Goal: Check status: Check status

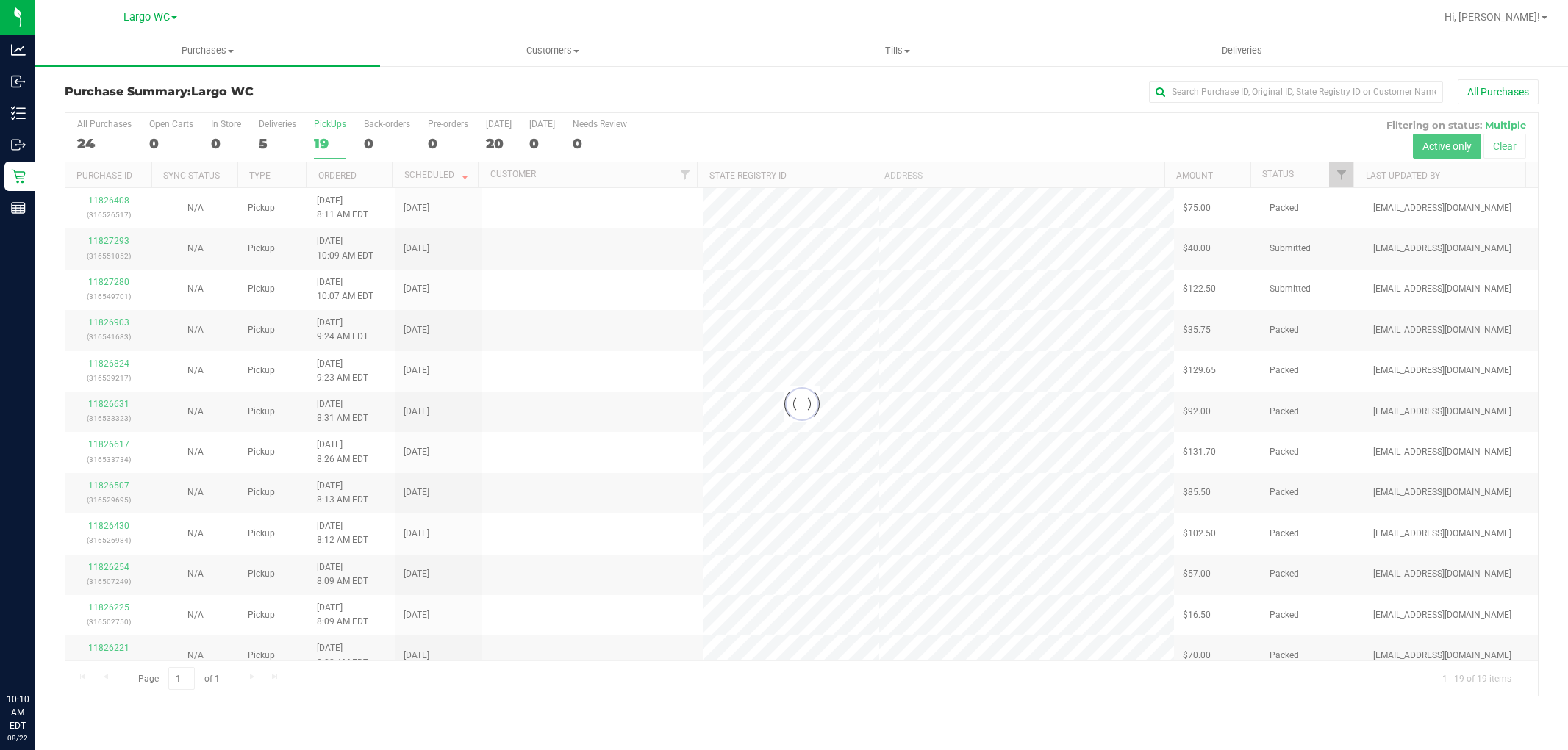
click at [276, 135] on div at bounding box center [802, 405] width 1473 height 583
click at [276, 143] on div at bounding box center [802, 405] width 1473 height 583
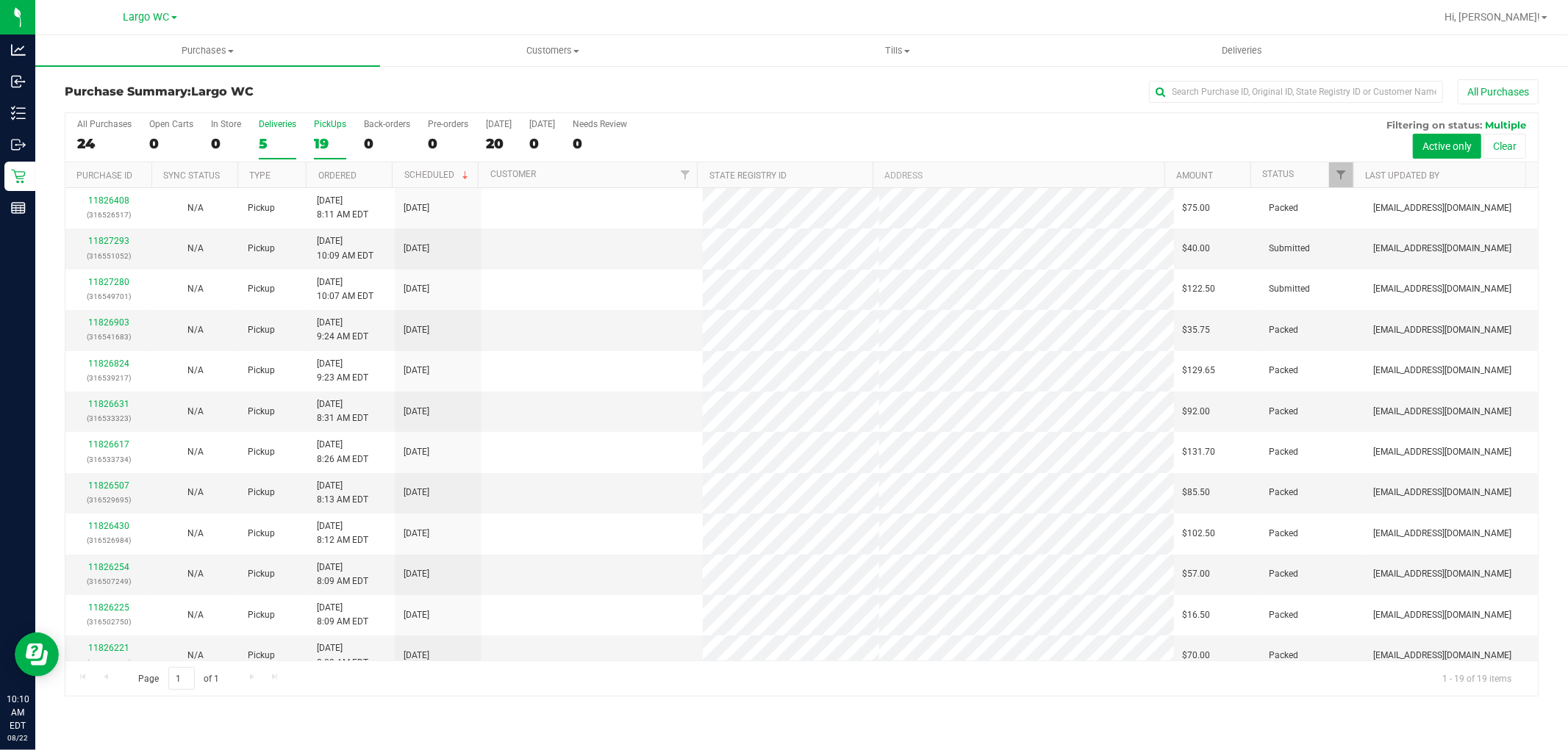
click at [278, 141] on div "5" at bounding box center [278, 143] width 38 height 17
click at [0, 0] on input "Deliveries 5" at bounding box center [0, 0] width 0 height 0
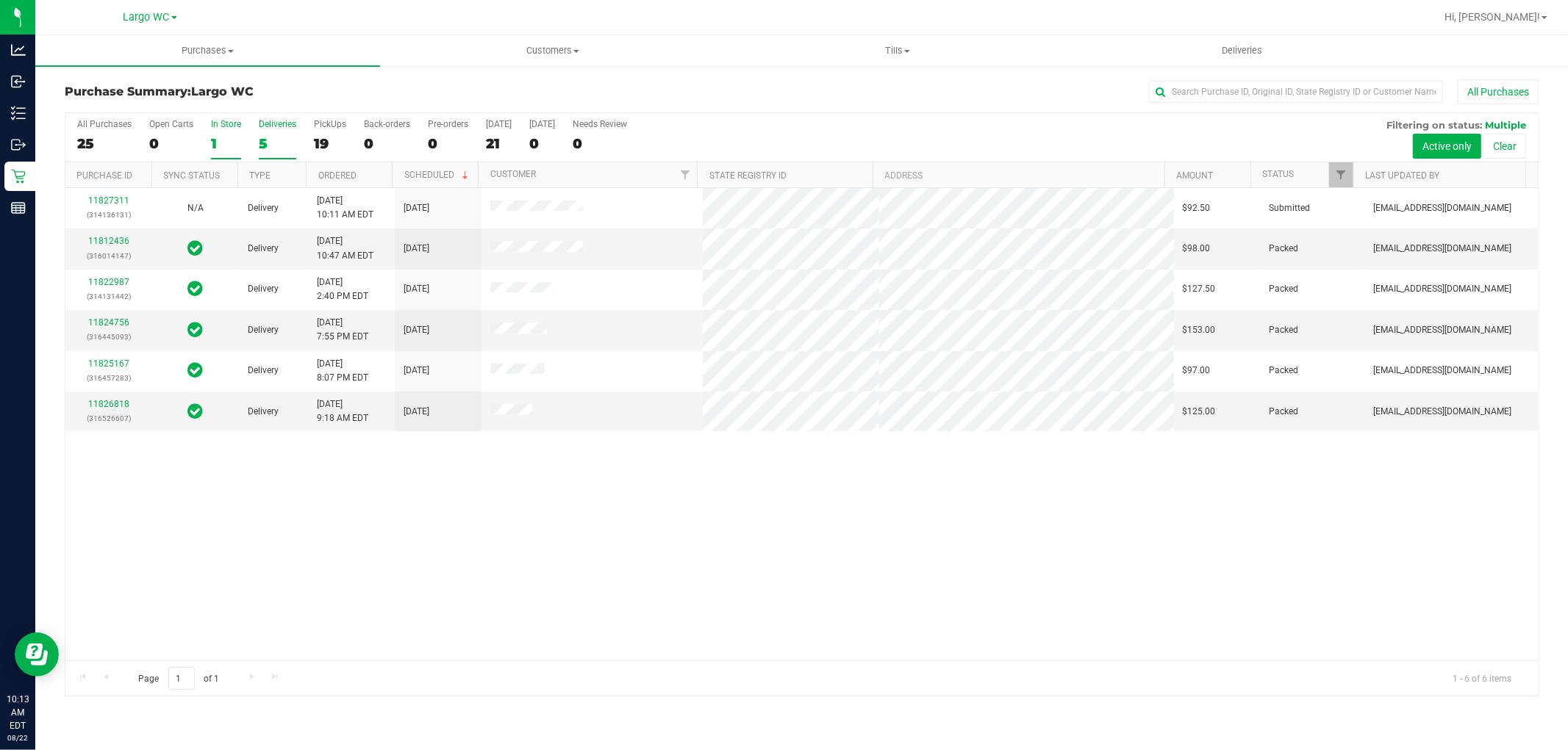
click at [211, 141] on div "1" at bounding box center [225, 143] width 30 height 17
click at [0, 0] on input "In Store 1" at bounding box center [0, 0] width 0 height 0
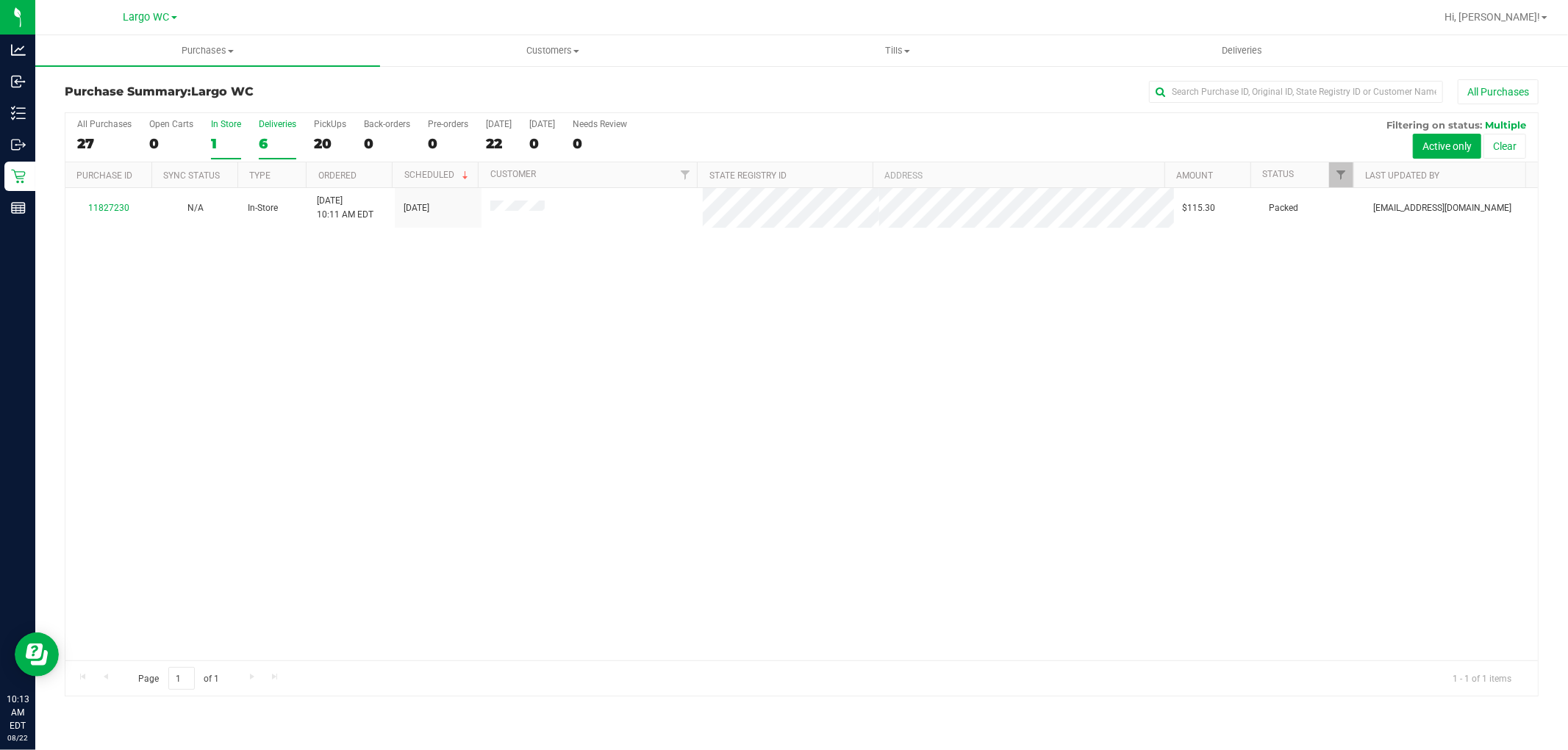
click at [280, 132] on label "Deliveries 6" at bounding box center [278, 139] width 38 height 40
click at [0, 0] on input "Deliveries 6" at bounding box center [0, 0] width 0 height 0
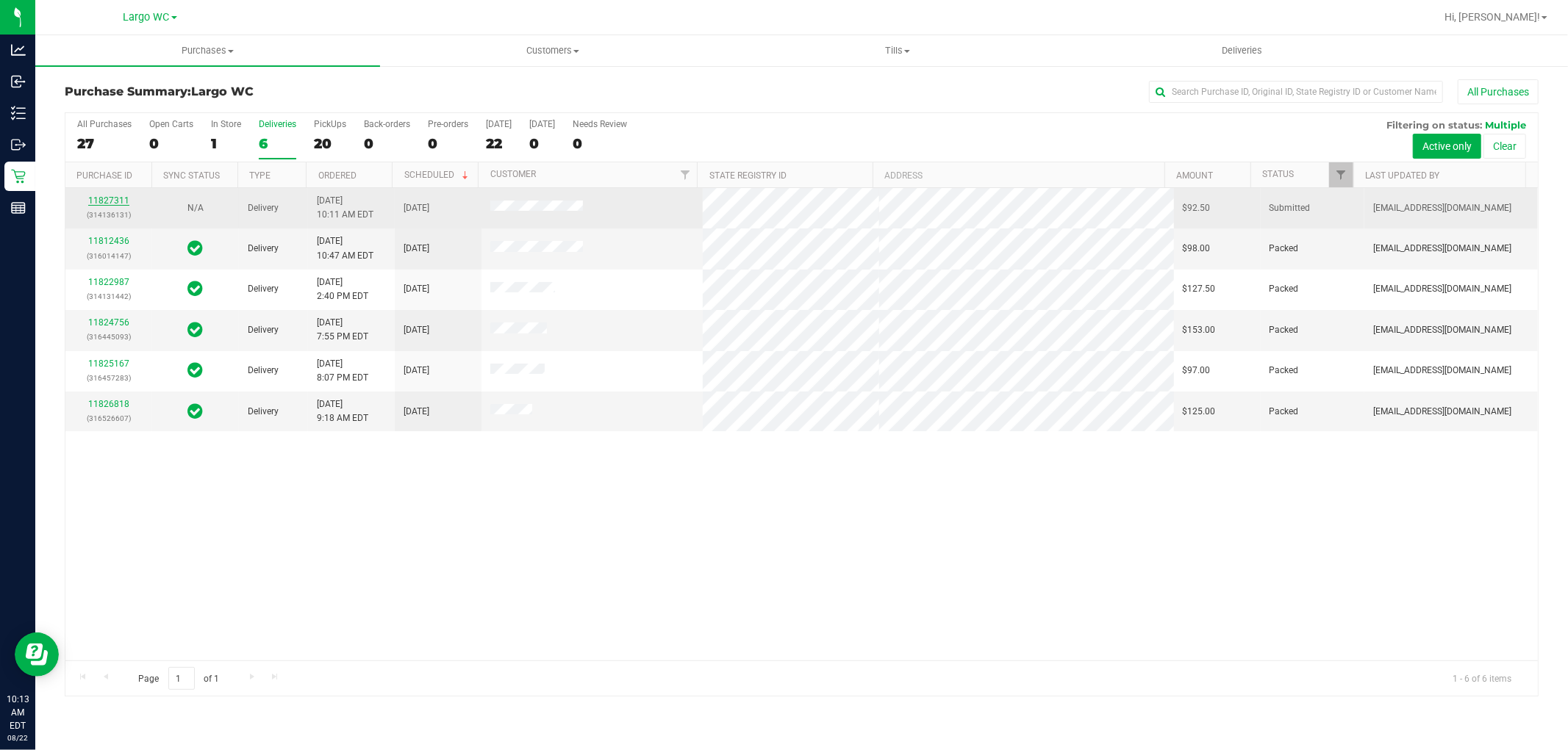
click at [121, 201] on link "11827311" at bounding box center [109, 201] width 41 height 11
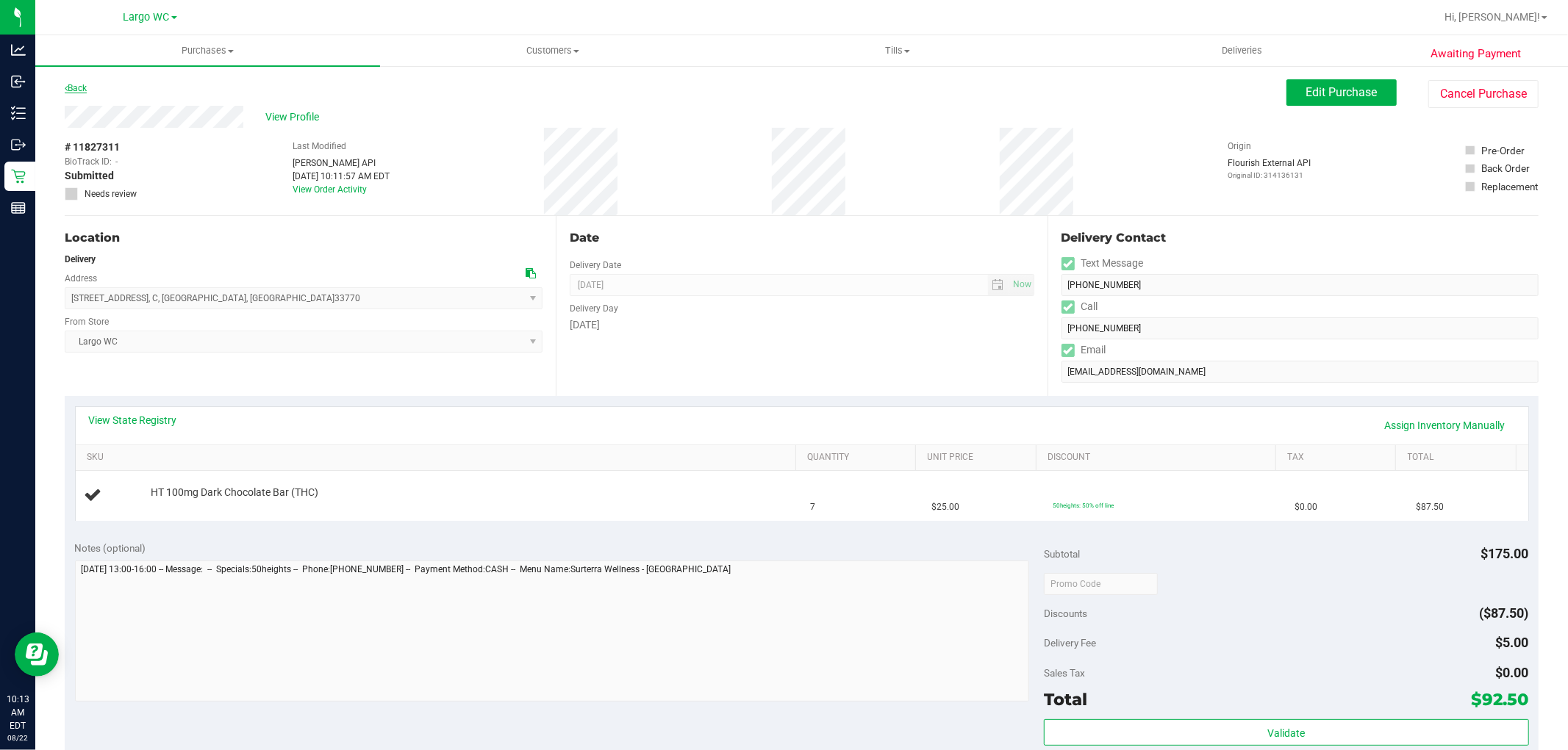
click at [84, 89] on link "Back" at bounding box center [76, 88] width 22 height 11
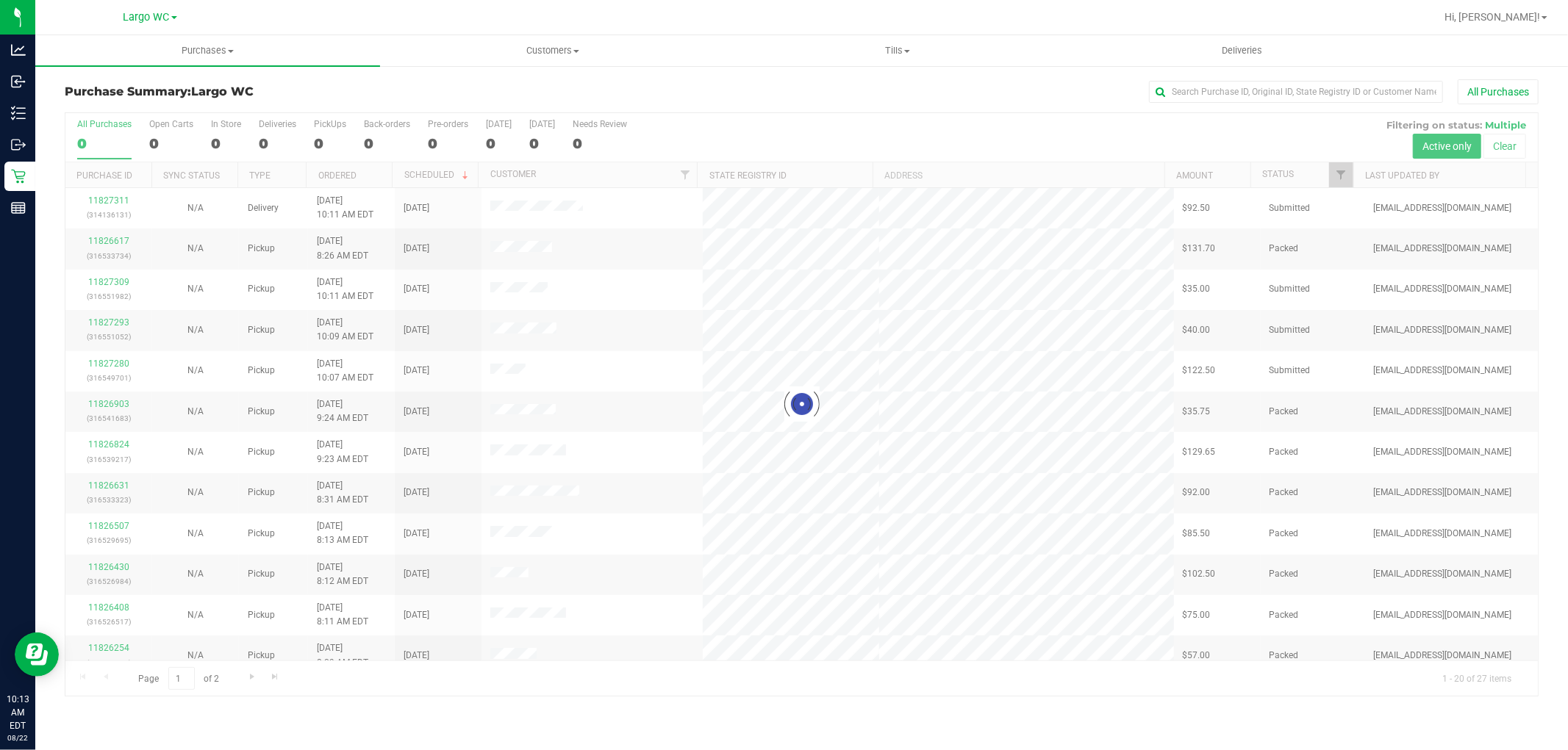
click at [221, 141] on div at bounding box center [802, 405] width 1473 height 583
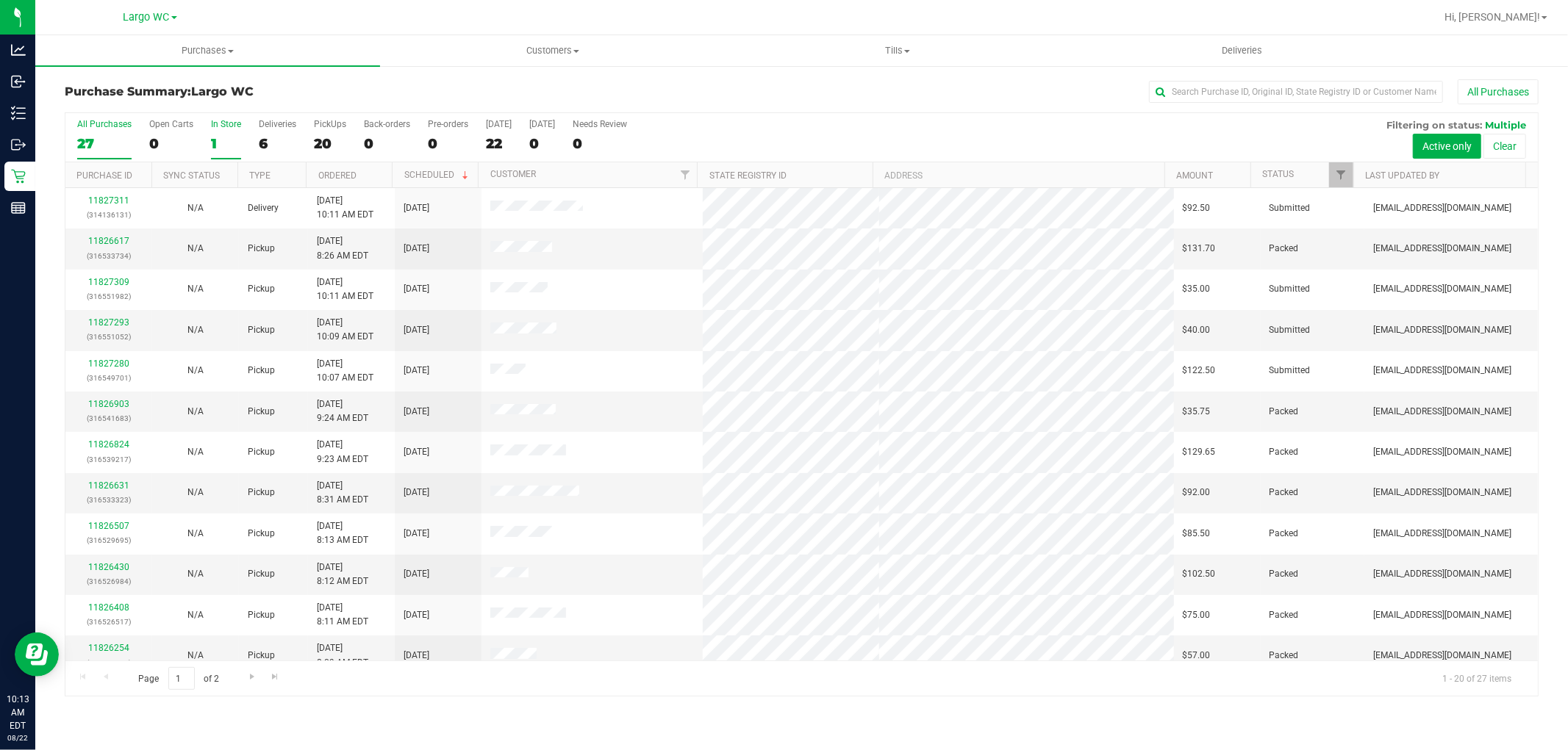
click at [225, 141] on div "1" at bounding box center [225, 143] width 30 height 17
click at [0, 0] on input "In Store 1" at bounding box center [0, 0] width 0 height 0
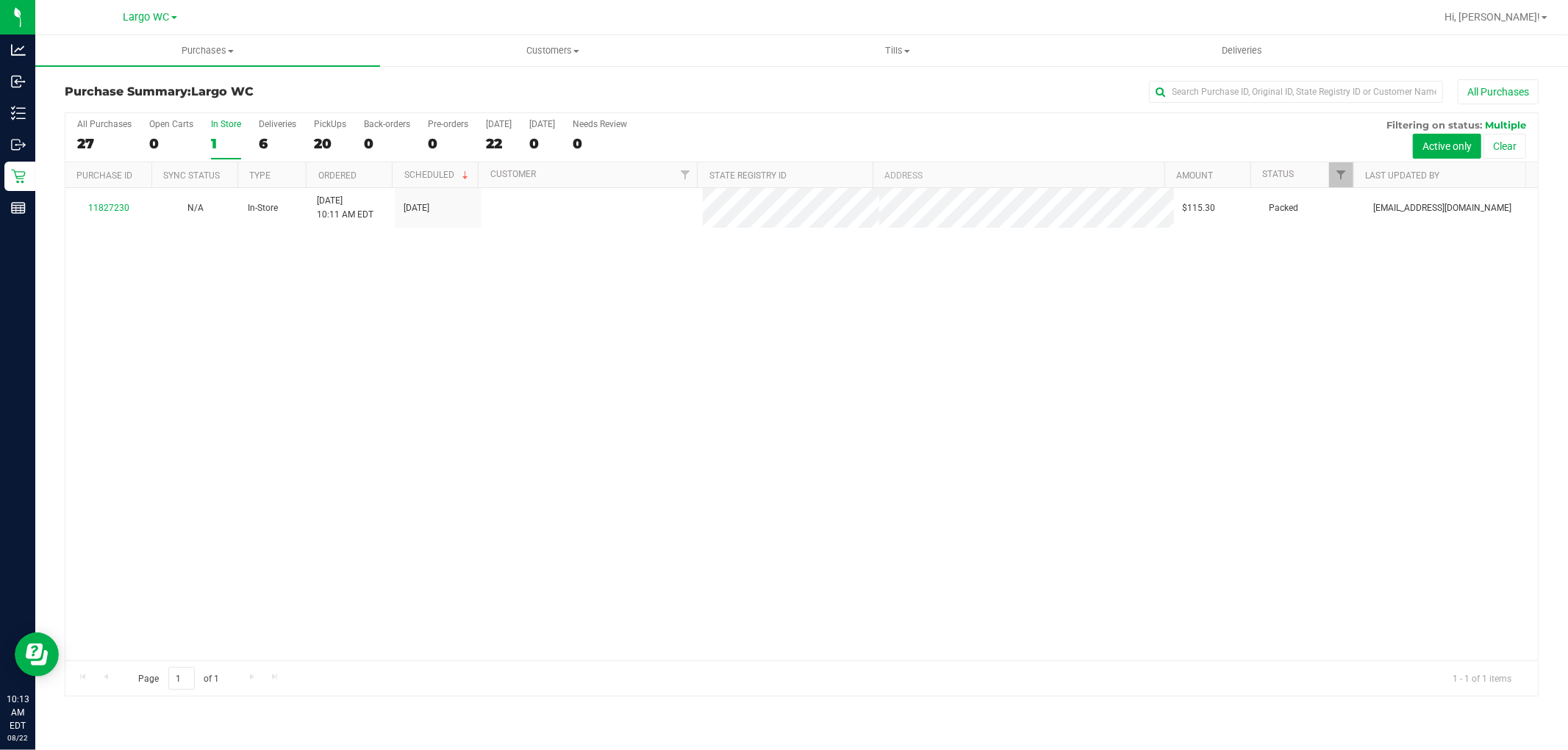
click at [269, 141] on div "6" at bounding box center [278, 143] width 38 height 17
click at [0, 0] on input "Deliveries 6" at bounding box center [0, 0] width 0 height 0
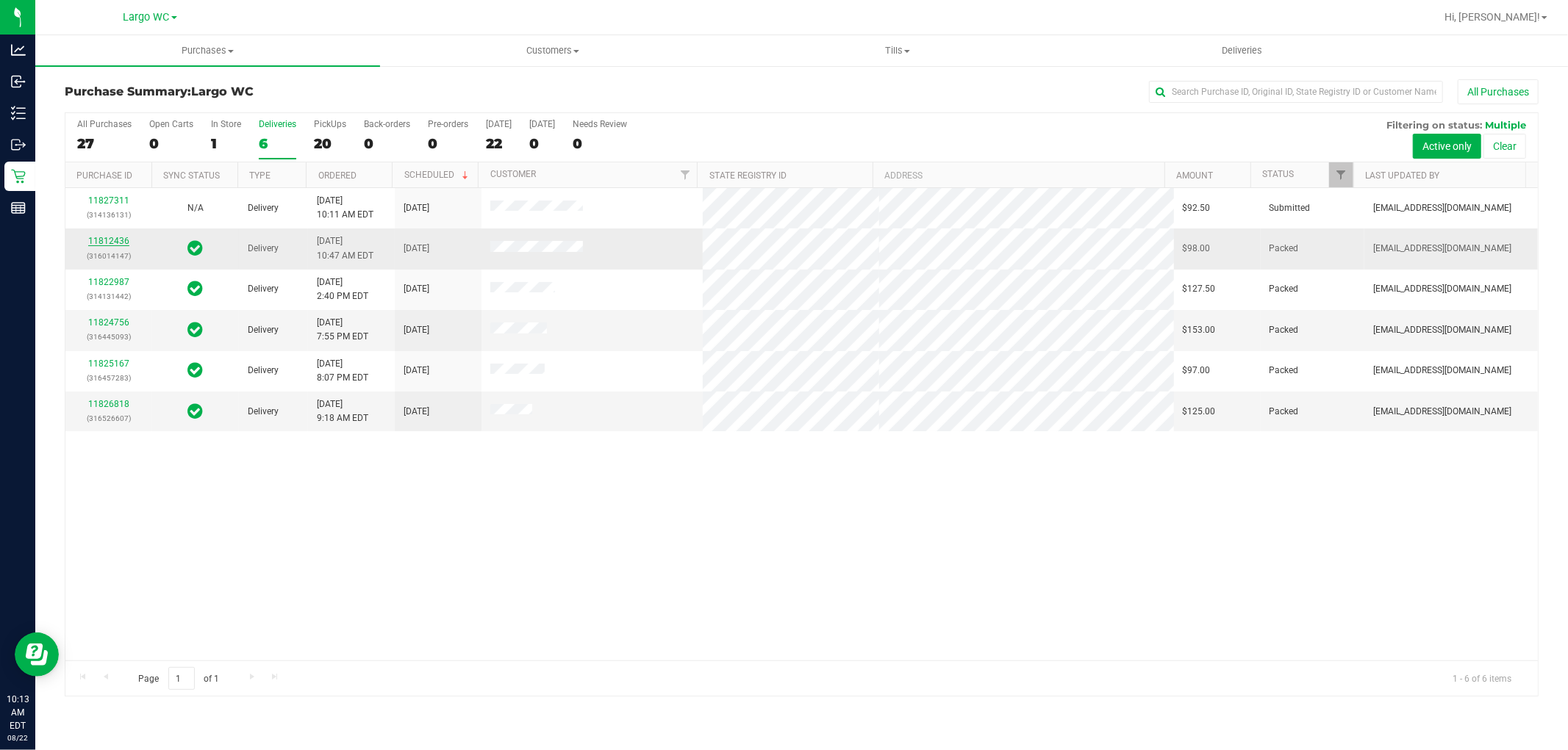
click at [114, 238] on link "11812436" at bounding box center [109, 241] width 41 height 11
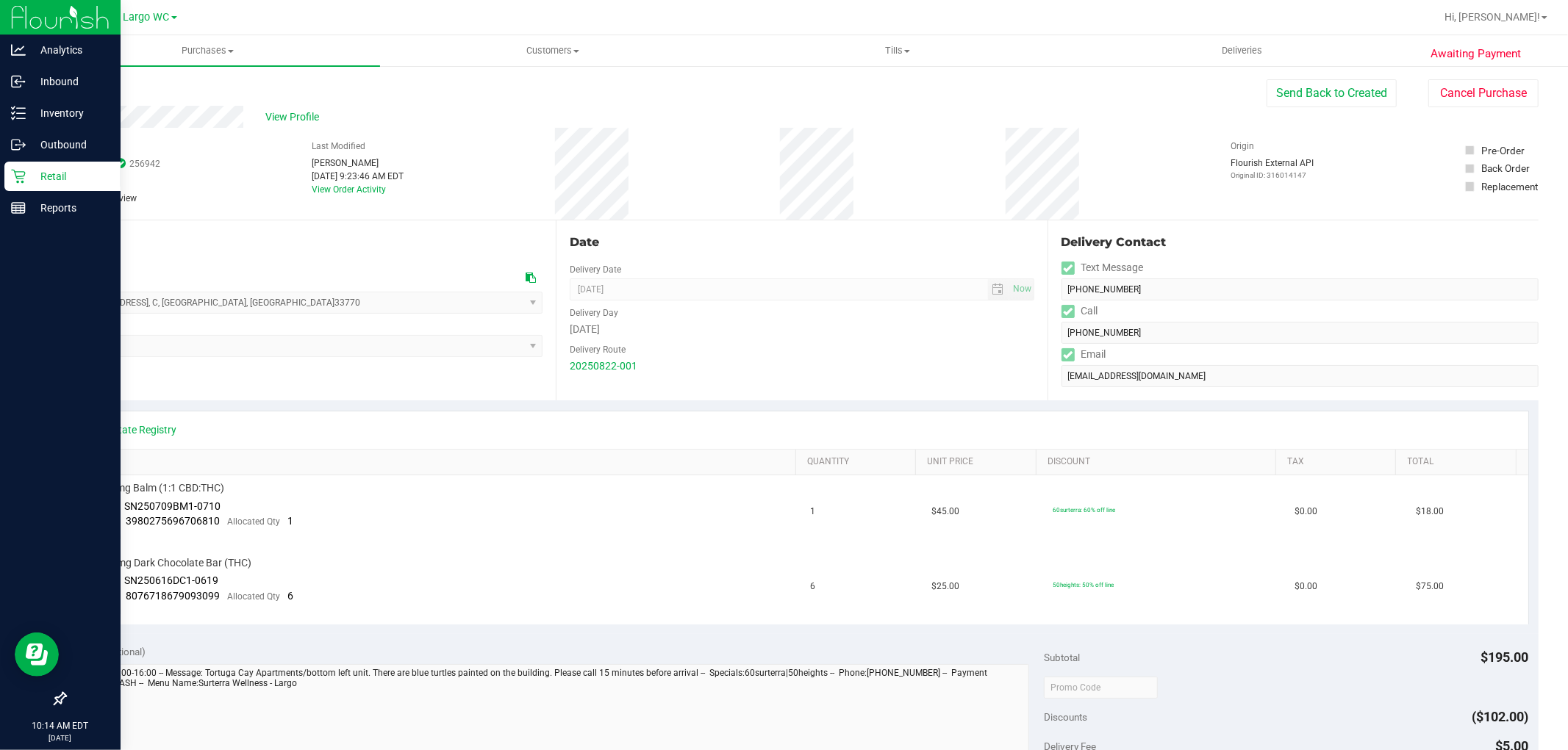
click at [26, 173] on p "Retail" at bounding box center [69, 176] width 88 height 17
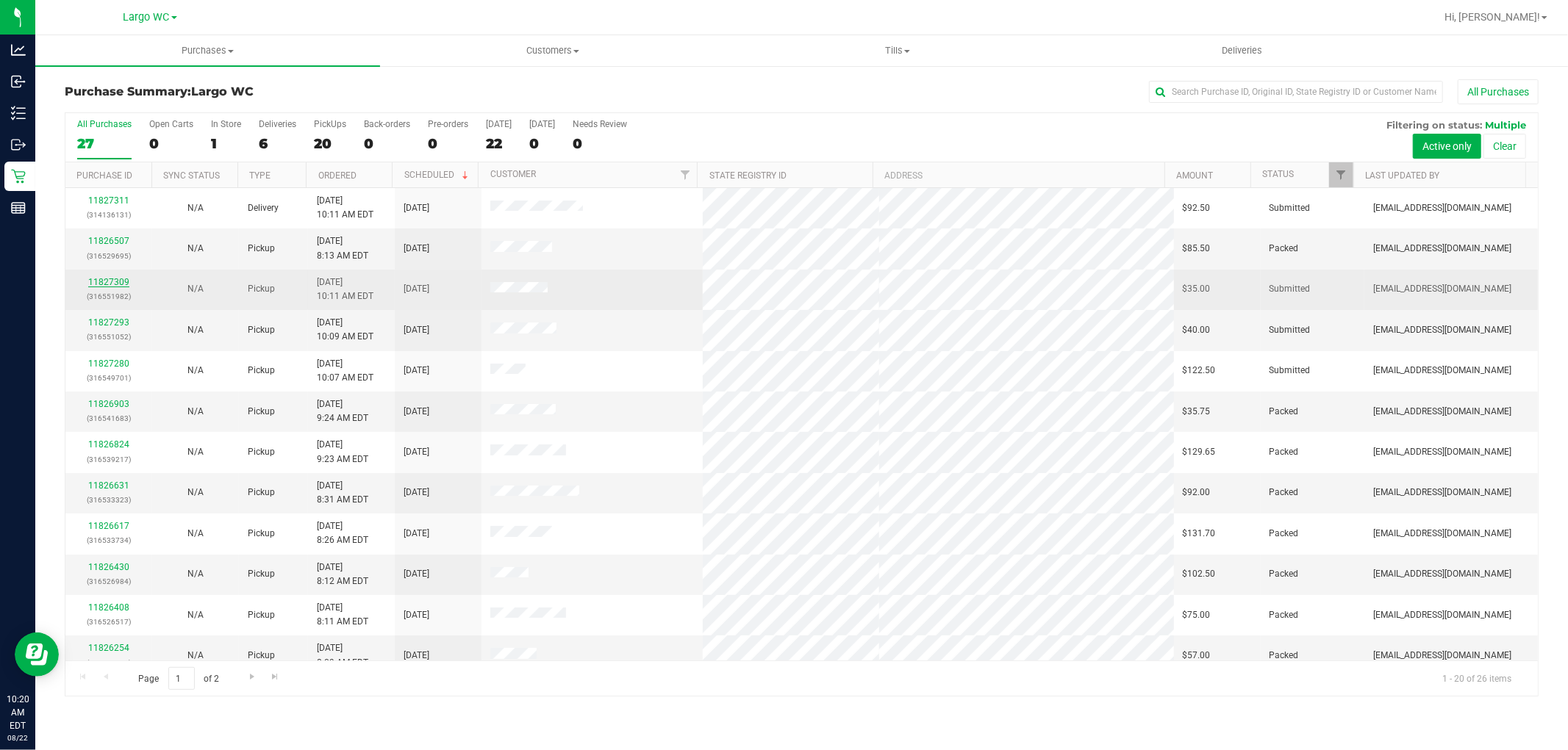
click at [116, 283] on link "11827309" at bounding box center [109, 282] width 41 height 11
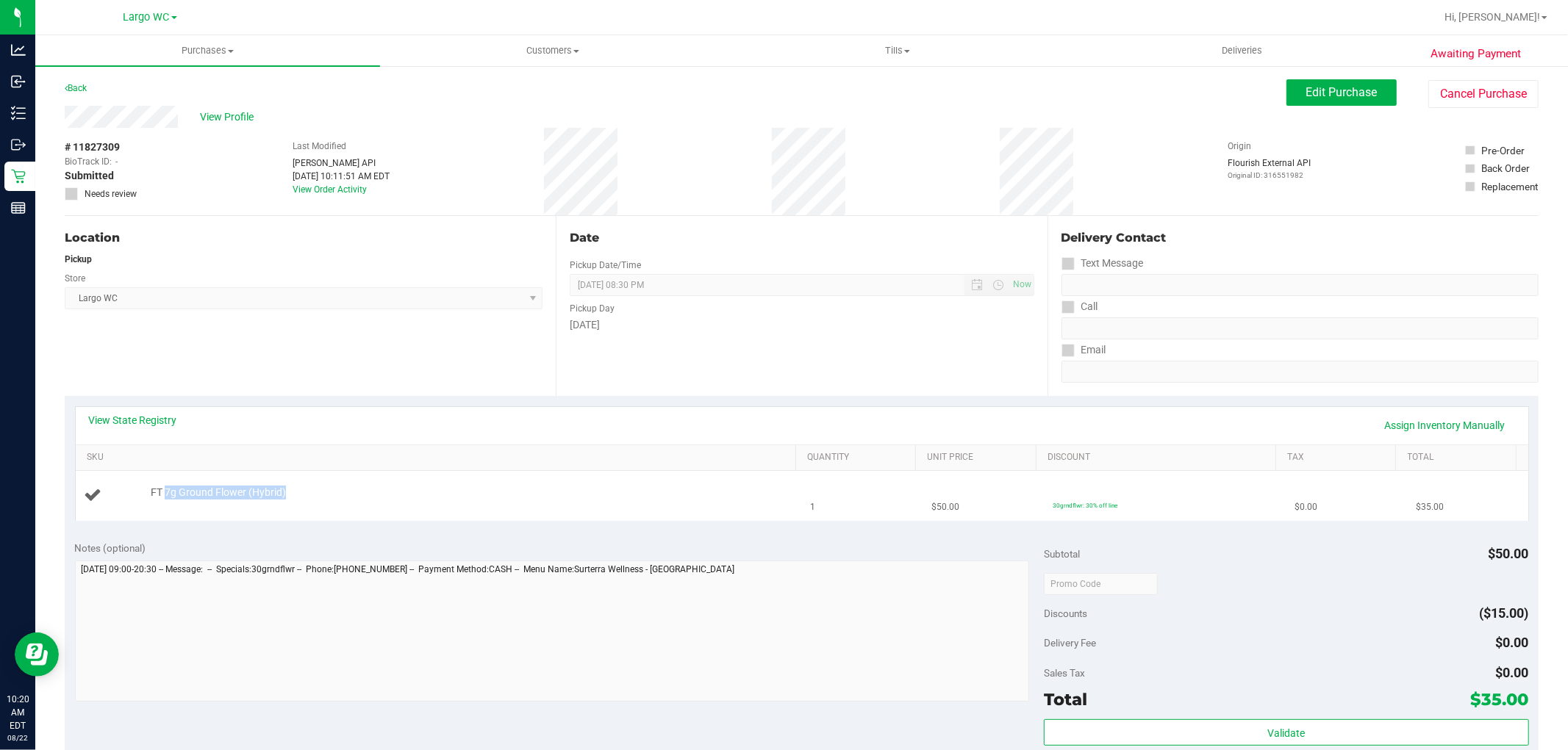
drag, startPoint x: 274, startPoint y: 502, endPoint x: 313, endPoint y: 509, distance: 39.6
click at [309, 508] on td "FT 7g Ground Flower (Hybrid)" at bounding box center [438, 496] width 726 height 49
click at [313, 512] on td "FT 7g Ground Flower (Hybrid)" at bounding box center [438, 496] width 726 height 49
click at [100, 137] on div "# 11827309 BioTrack ID: - Submitted Needs review" at bounding box center [101, 172] width 73 height 87
drag, startPoint x: 97, startPoint y: 146, endPoint x: 121, endPoint y: 149, distance: 24.2
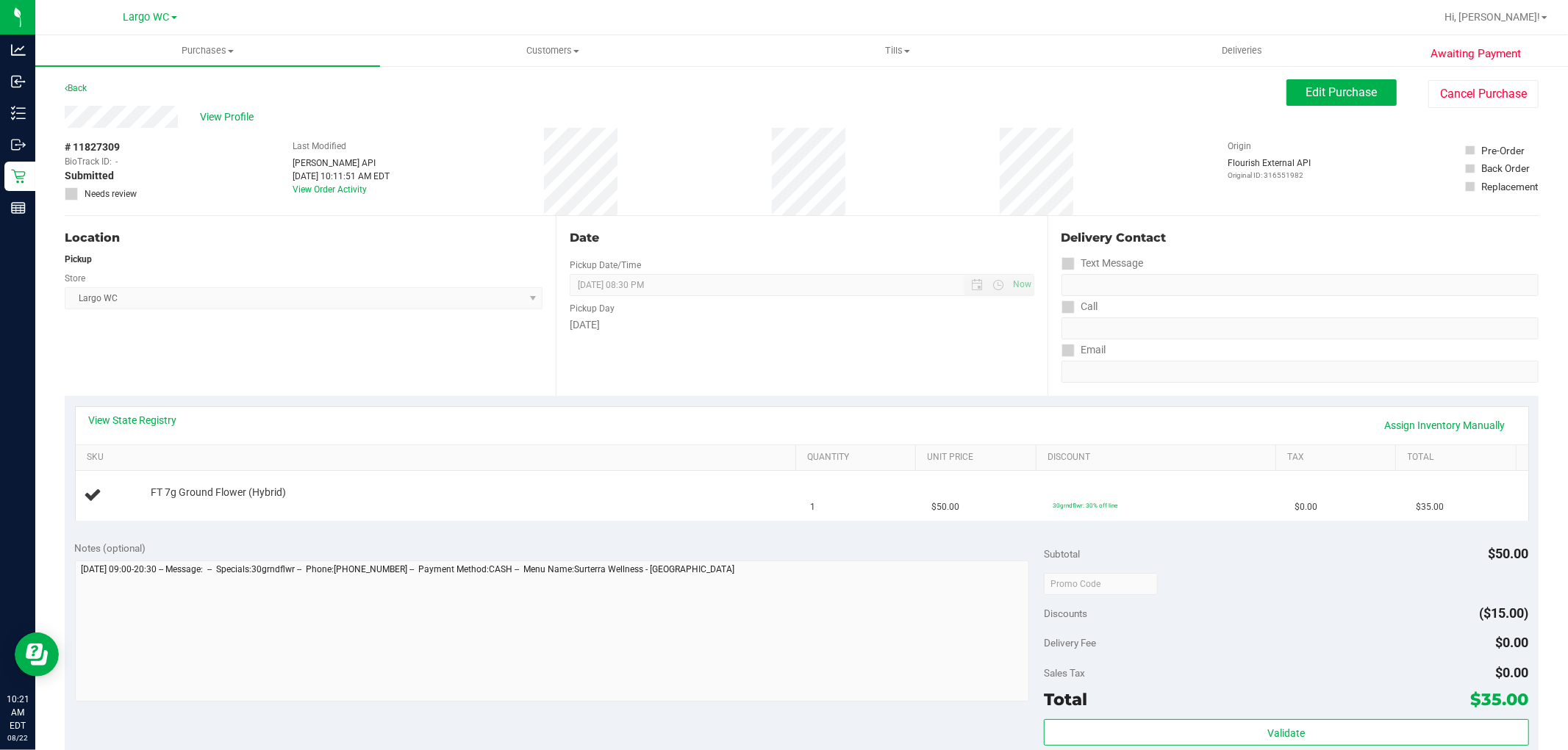
click at [121, 149] on div "# 11827309 BioTrack ID: - Submitted Needs review" at bounding box center [101, 170] width 73 height 61
copy span "7309"
click at [193, 238] on div "Location" at bounding box center [304, 238] width 478 height 17
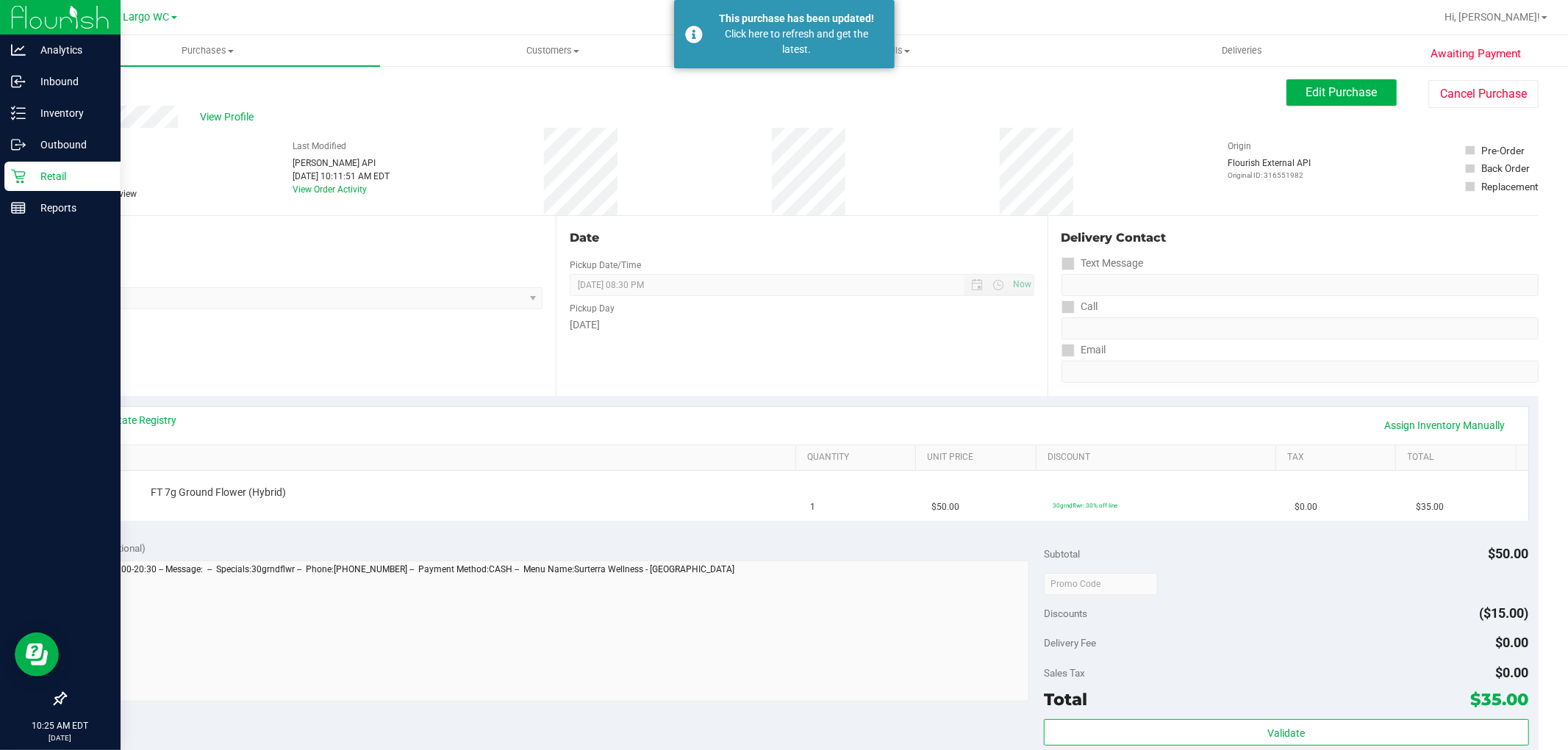
click at [13, 174] on icon at bounding box center [18, 177] width 15 height 15
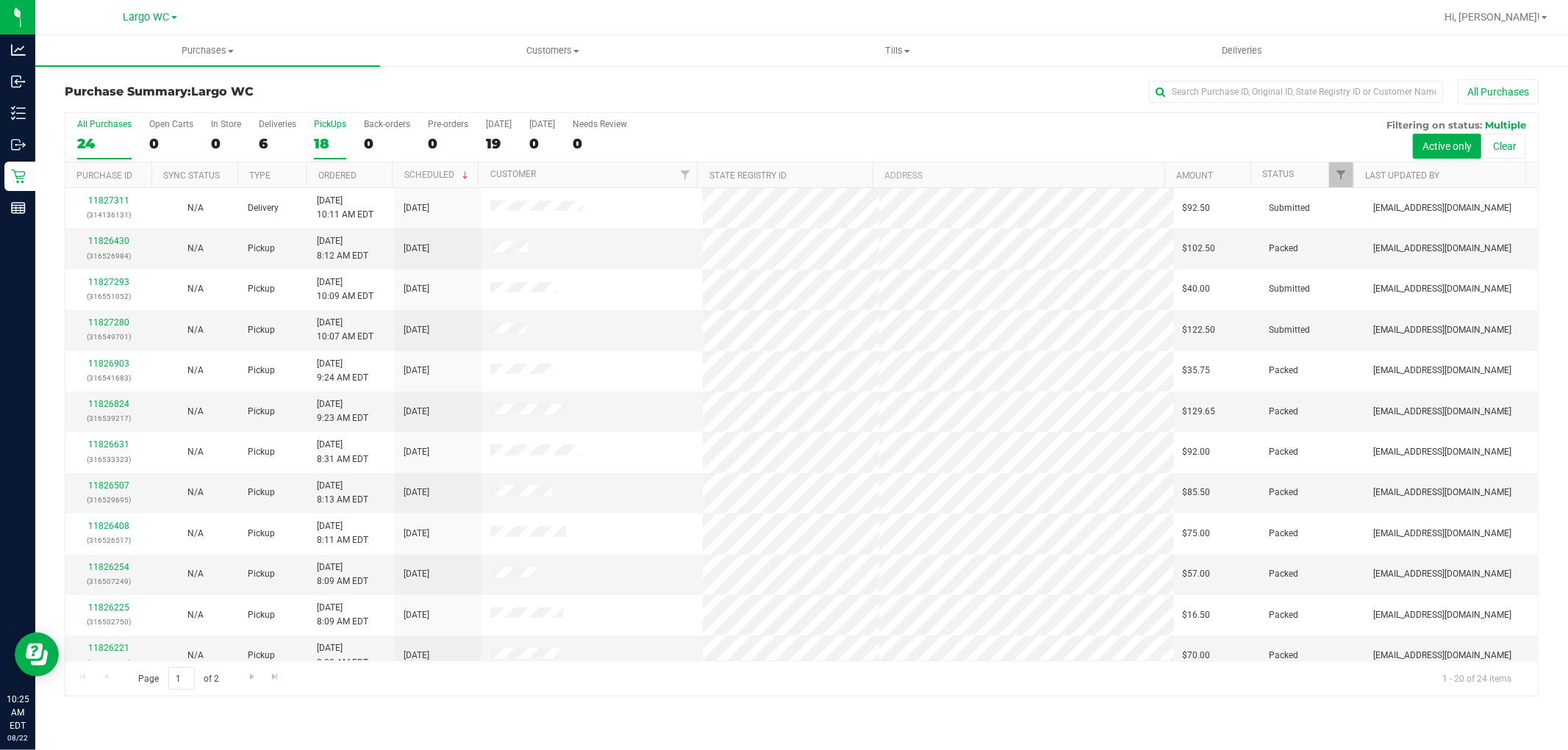
click at [322, 131] on label "PickUps 18" at bounding box center [330, 139] width 32 height 40
click at [0, 0] on input "PickUps 18" at bounding box center [0, 0] width 0 height 0
click at [322, 135] on div "18" at bounding box center [330, 143] width 32 height 17
click at [0, 0] on input "PickUps 18" at bounding box center [0, 0] width 0 height 0
click at [159, 135] on div "1" at bounding box center [171, 143] width 44 height 17
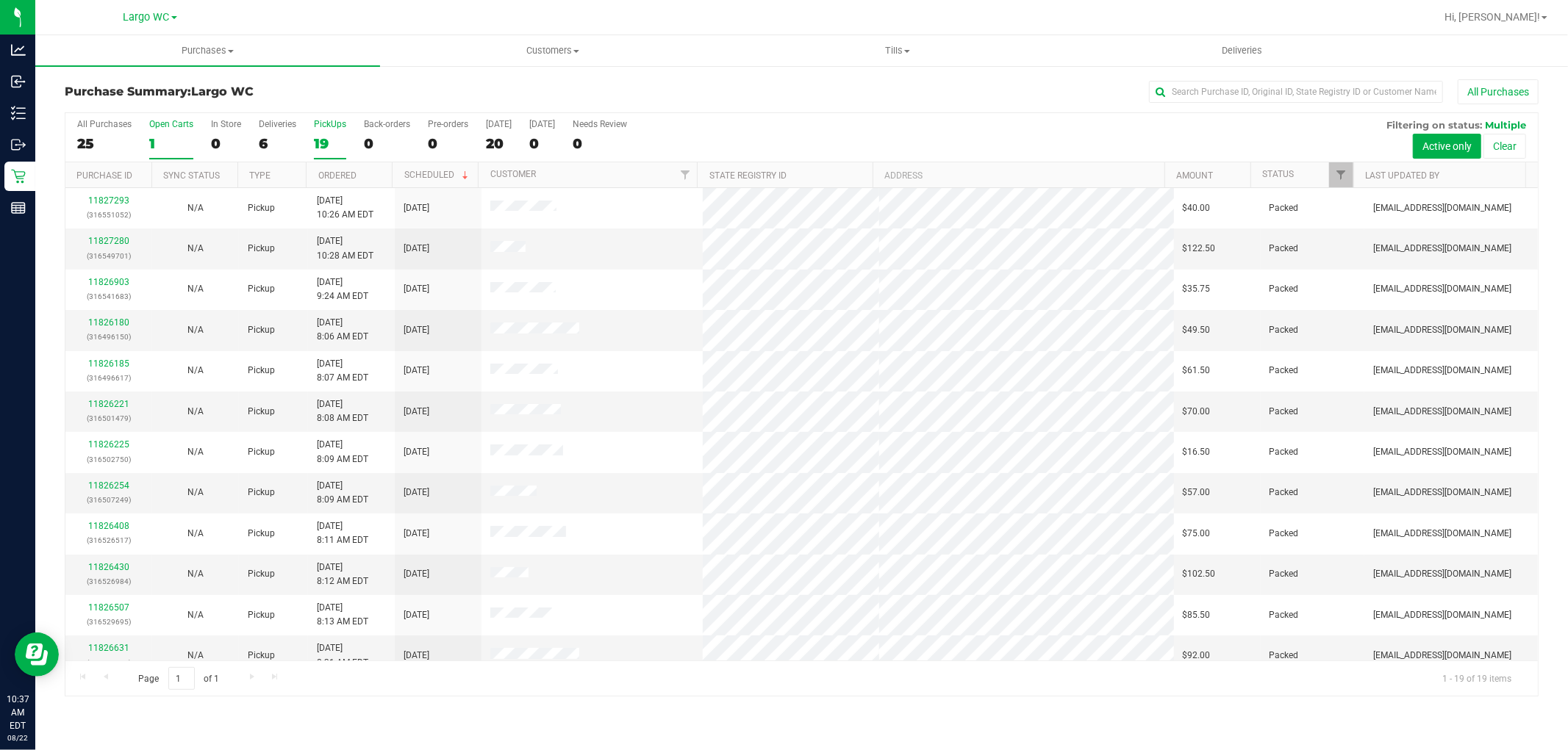
click at [0, 0] on input "Open Carts 1" at bounding box center [0, 0] width 0 height 0
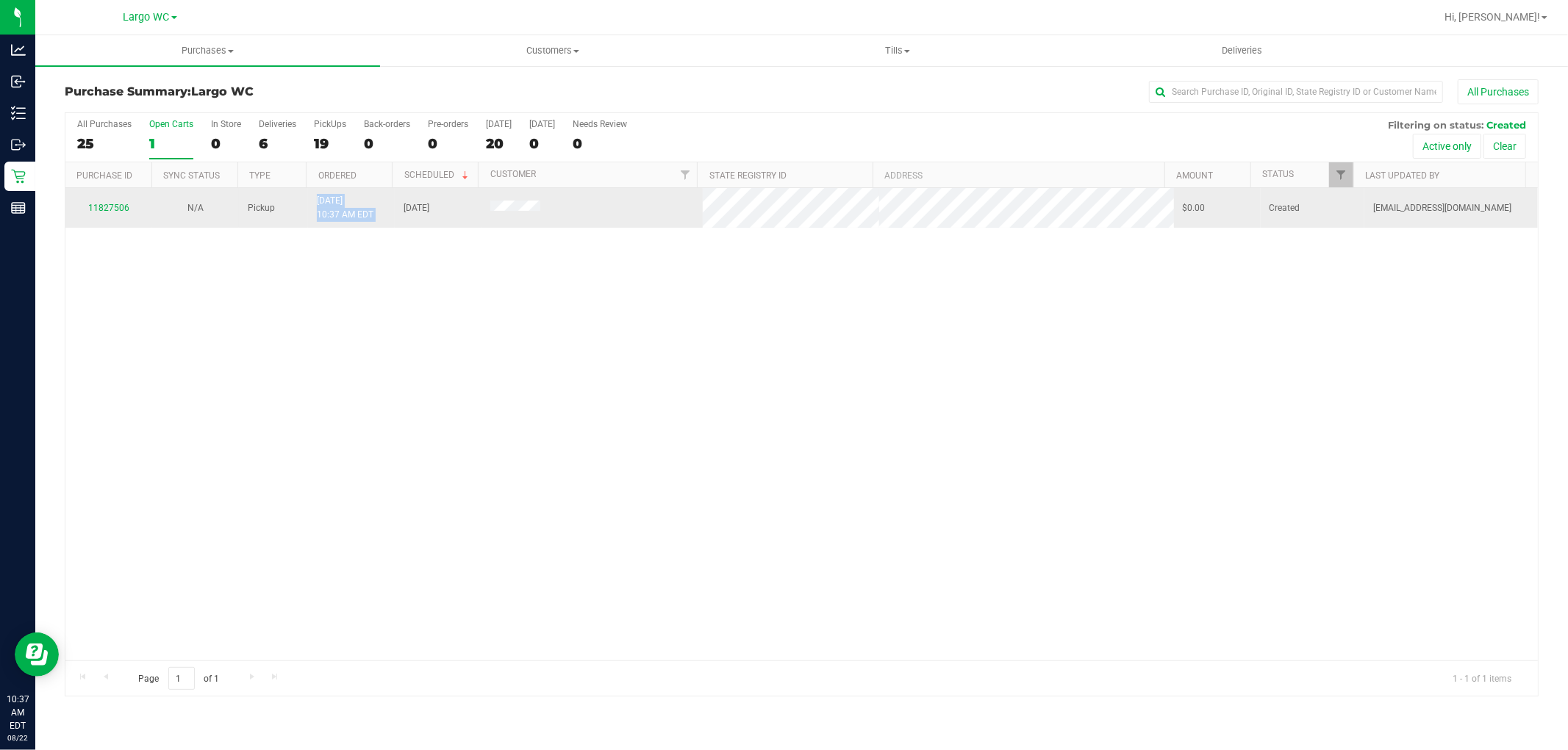
drag, startPoint x: 280, startPoint y: 211, endPoint x: 408, endPoint y: 219, distance: 128.2
click at [408, 219] on tr "11827506 N/A Pickup [DATE] 10:37 AM EDT 8/22/2025 $0.00 Created [EMAIL_ADDRESS]…" at bounding box center [802, 208] width 1473 height 39
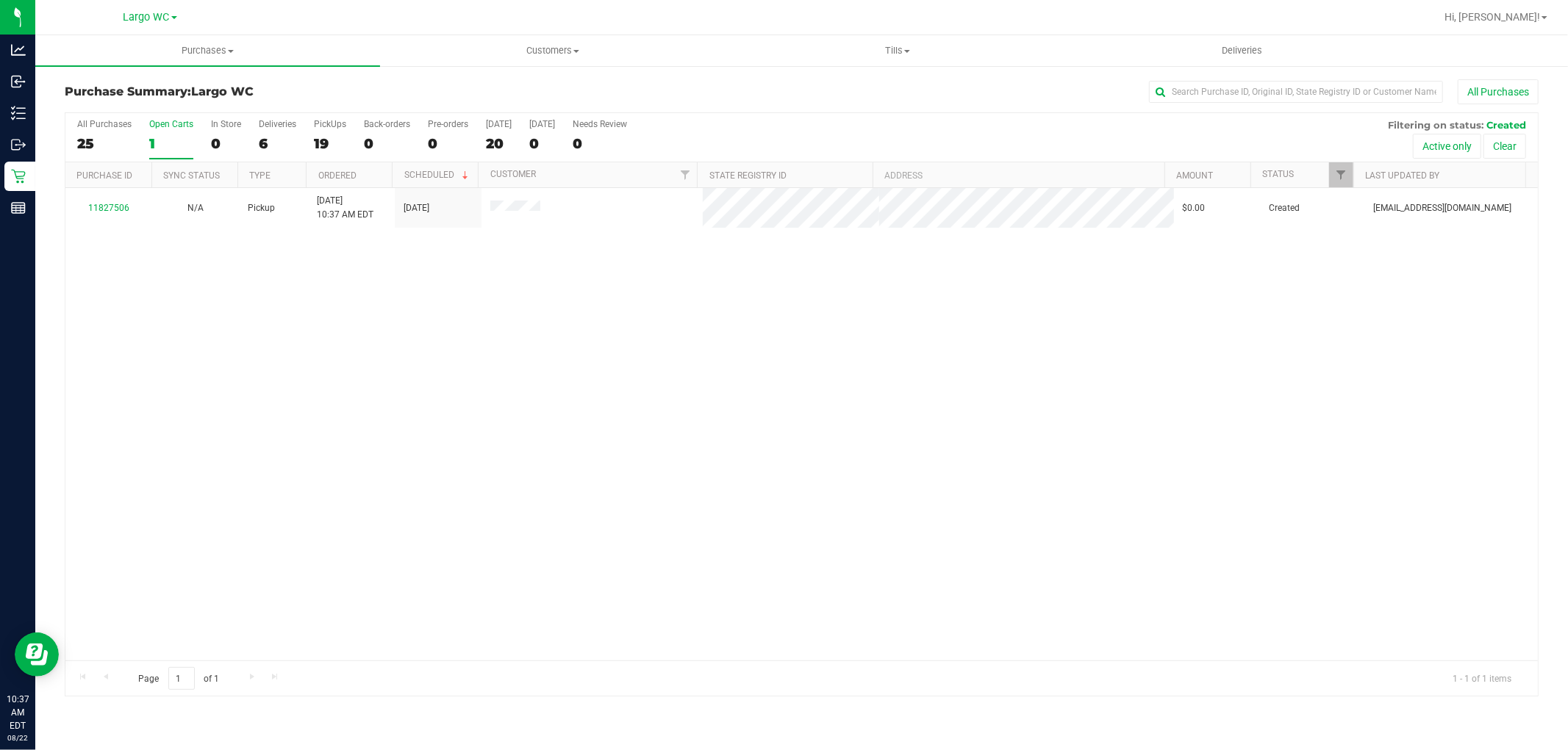
click at [408, 229] on div "11827506 N/A Pickup [DATE] 10:37 AM EDT 8/22/2025 $0.00 Created [EMAIL_ADDRESS]…" at bounding box center [802, 424] width 1473 height 473
click at [322, 143] on div "19" at bounding box center [330, 143] width 32 height 17
click at [0, 0] on input "PickUps 19" at bounding box center [0, 0] width 0 height 0
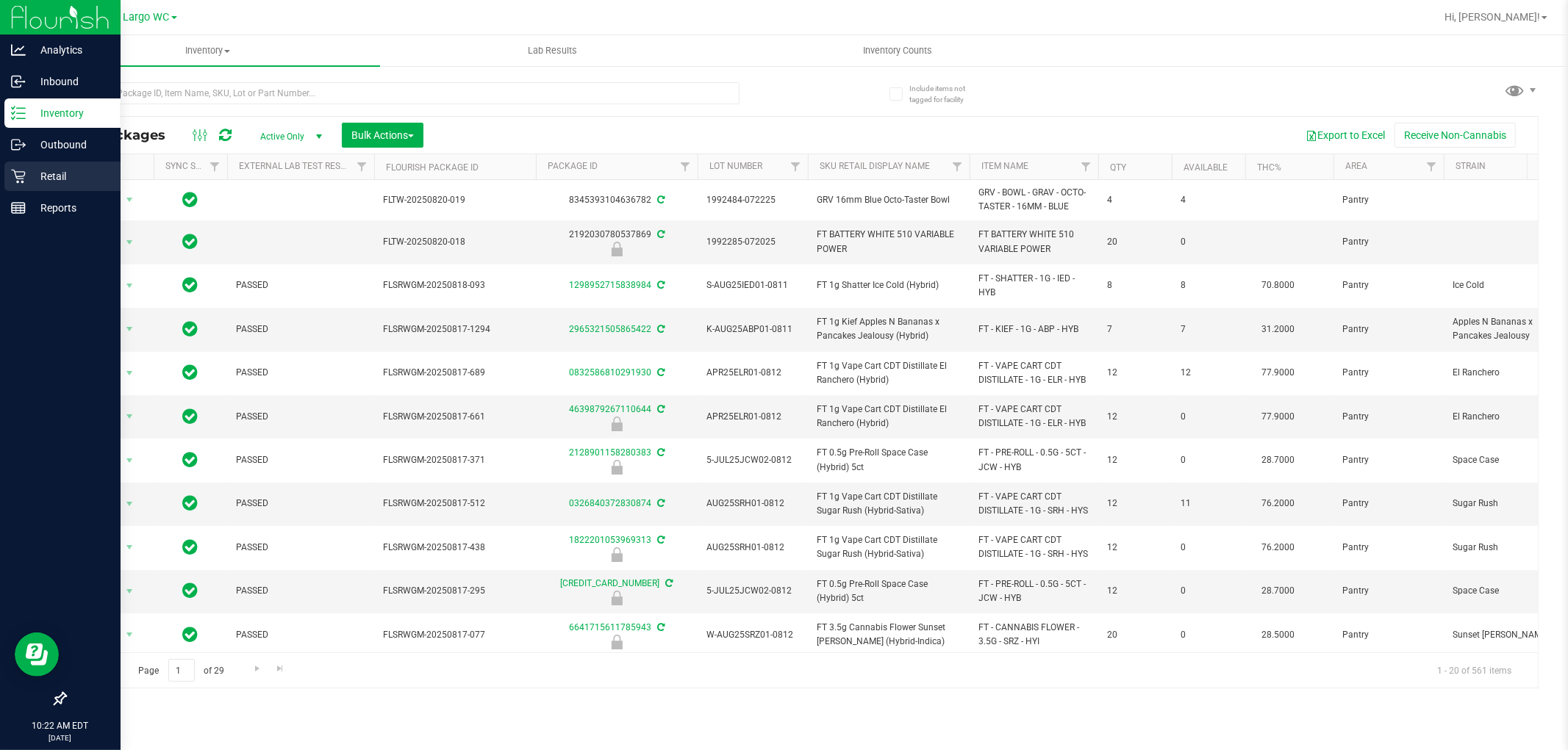
click at [30, 169] on p "Retail" at bounding box center [69, 176] width 88 height 17
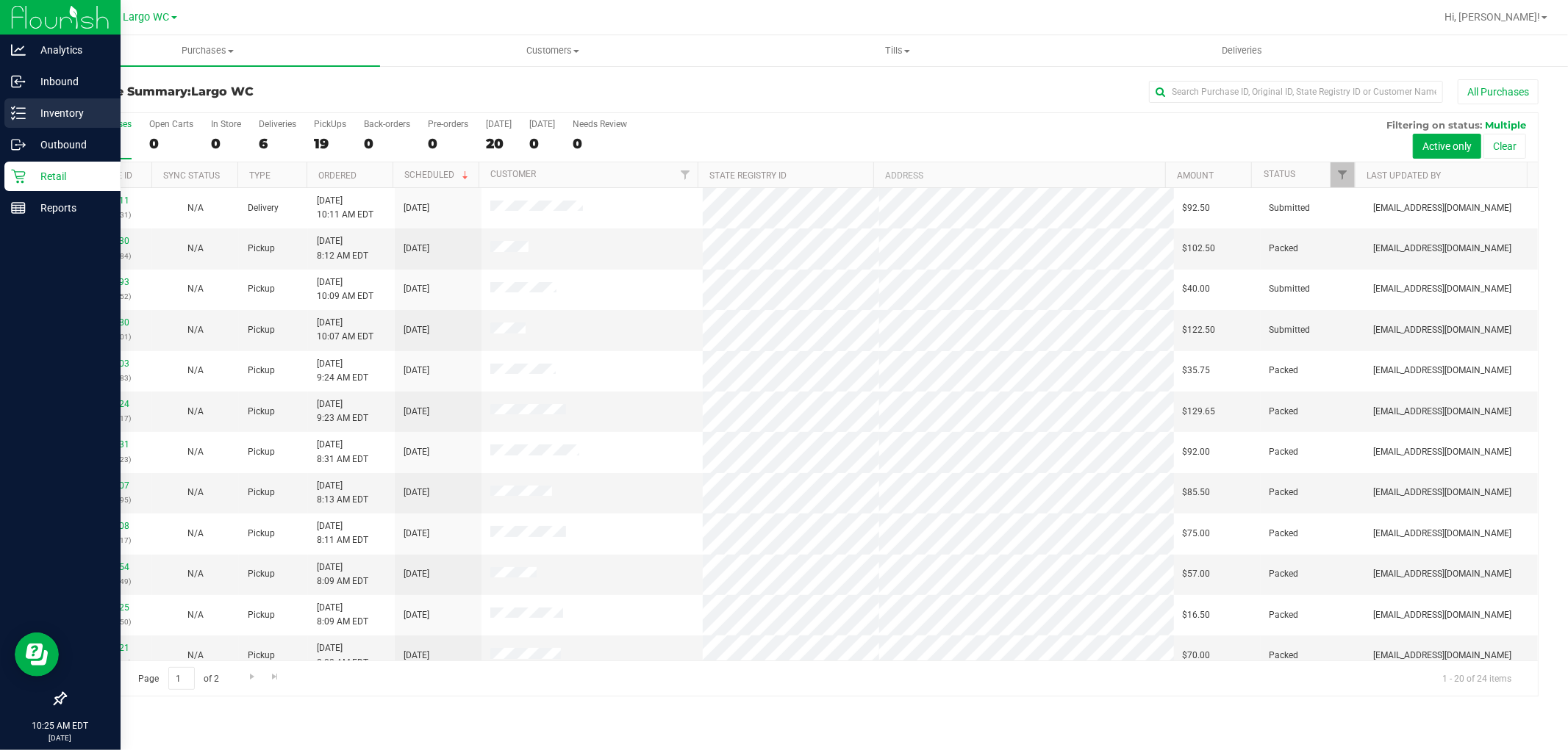
click at [5, 121] on div "Inventory" at bounding box center [62, 113] width 116 height 30
